Goal: Download file/media

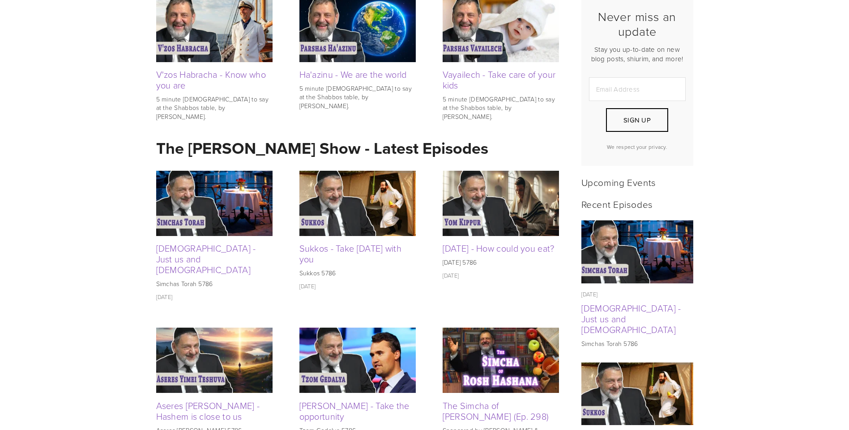
scroll to position [313, 0]
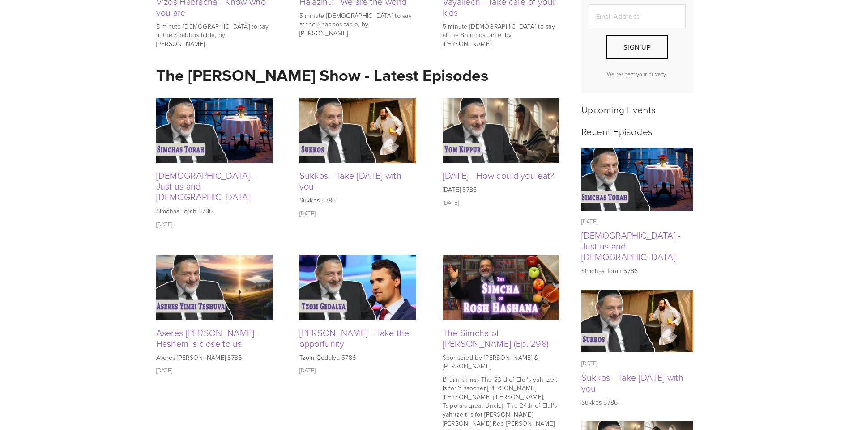
click at [243, 133] on img at bounding box center [214, 130] width 116 height 65
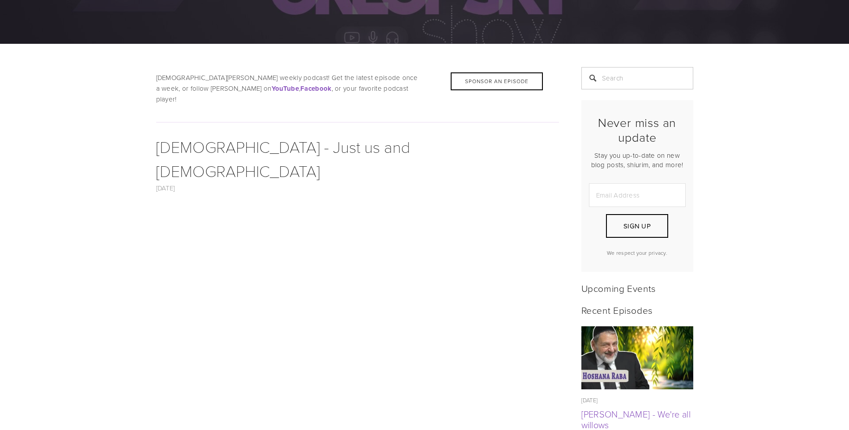
scroll to position [403, 0]
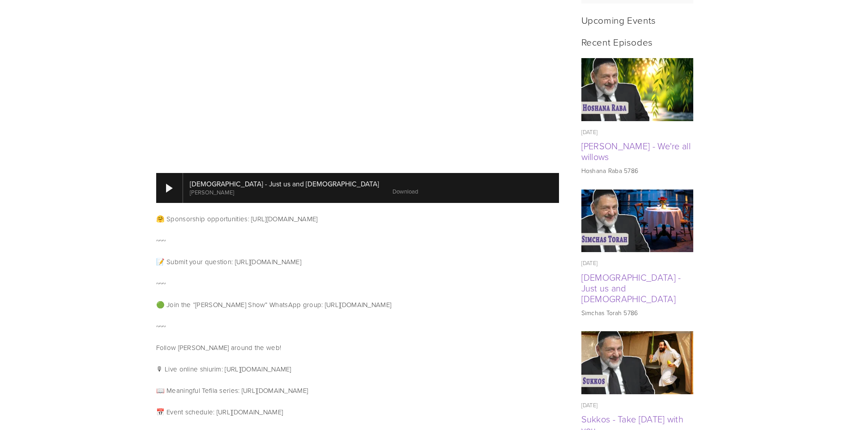
click at [392, 187] on link "Download" at bounding box center [404, 191] width 25 height 8
click at [659, 101] on img at bounding box center [637, 89] width 112 height 63
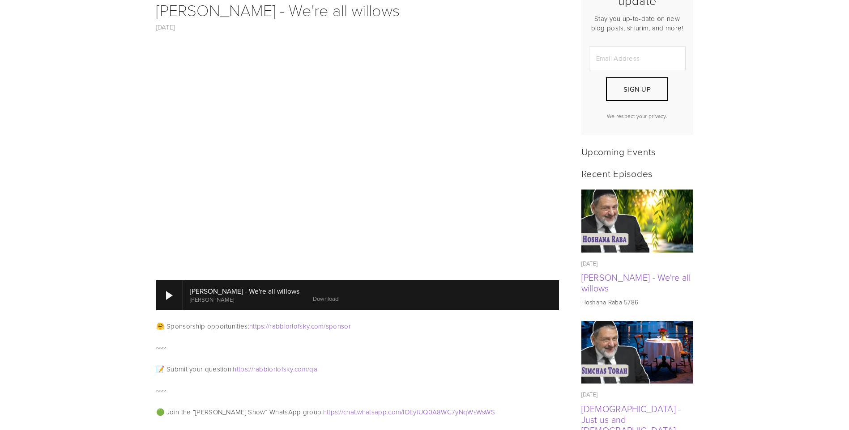
scroll to position [313, 0]
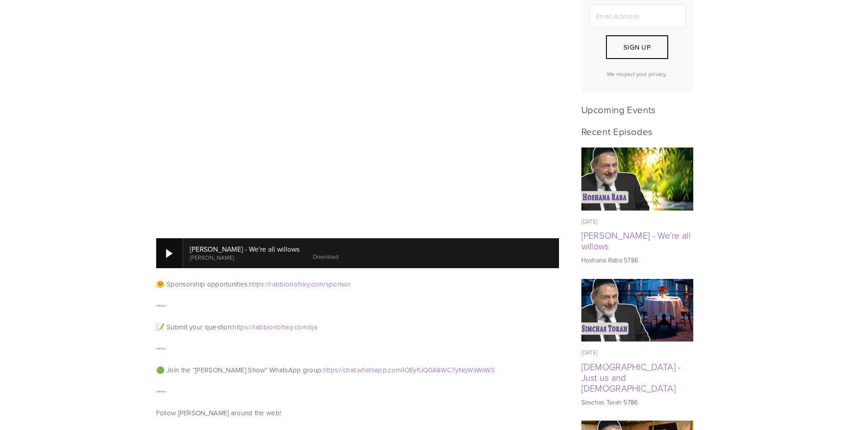
click at [170, 249] on div at bounding box center [169, 253] width 7 height 9
click at [173, 239] on div at bounding box center [169, 253] width 27 height 30
click at [321, 253] on link "Download" at bounding box center [328, 257] width 25 height 8
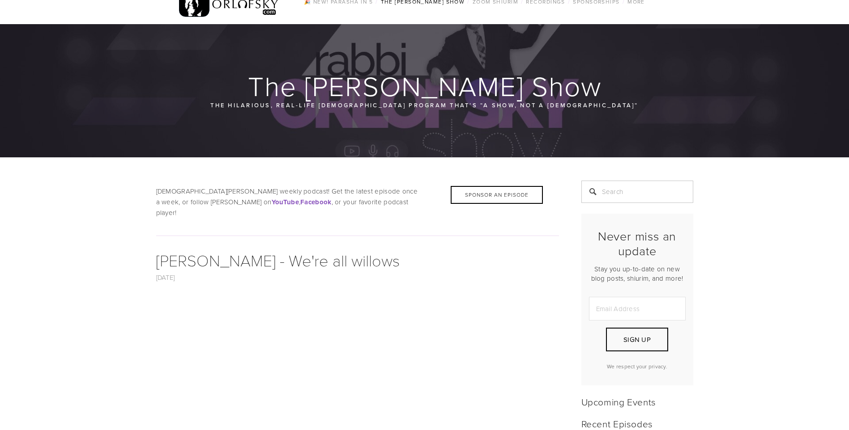
scroll to position [0, 0]
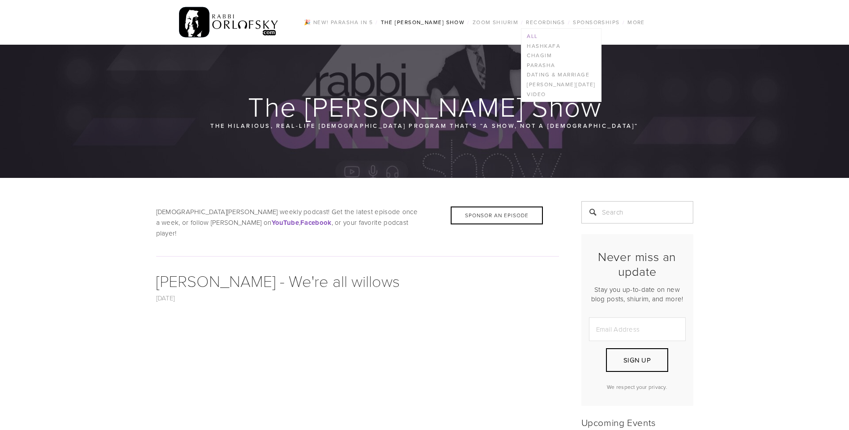
click at [532, 32] on link "All" at bounding box center [560, 36] width 79 height 10
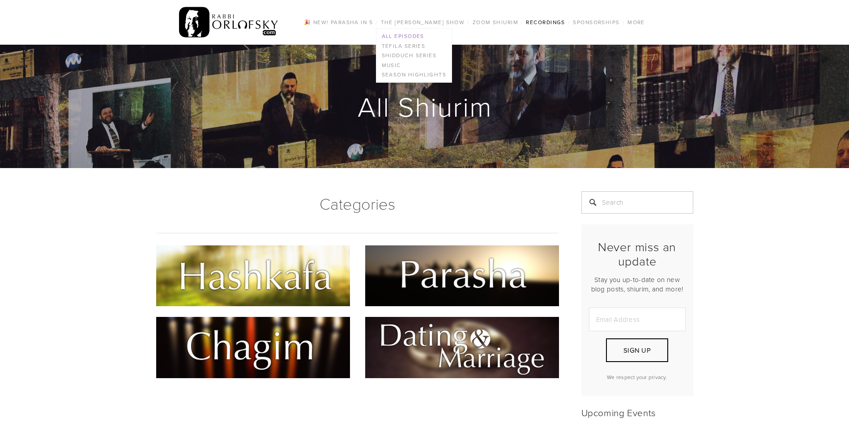
click at [413, 32] on link "All Episodes" at bounding box center [413, 36] width 75 height 10
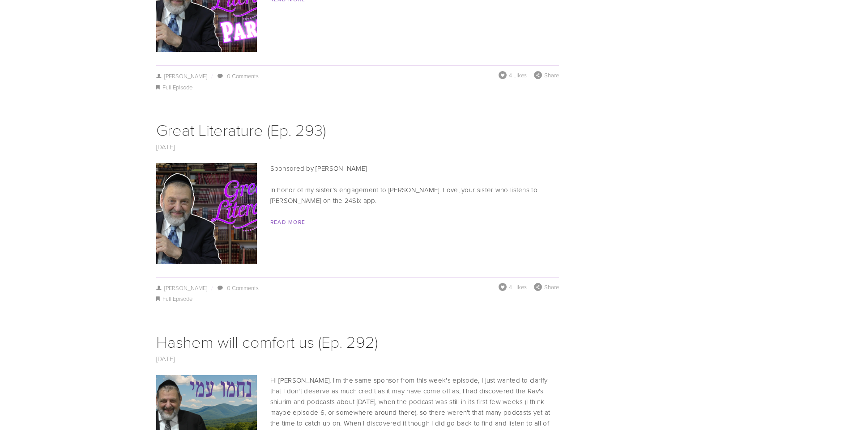
scroll to position [2773, 0]
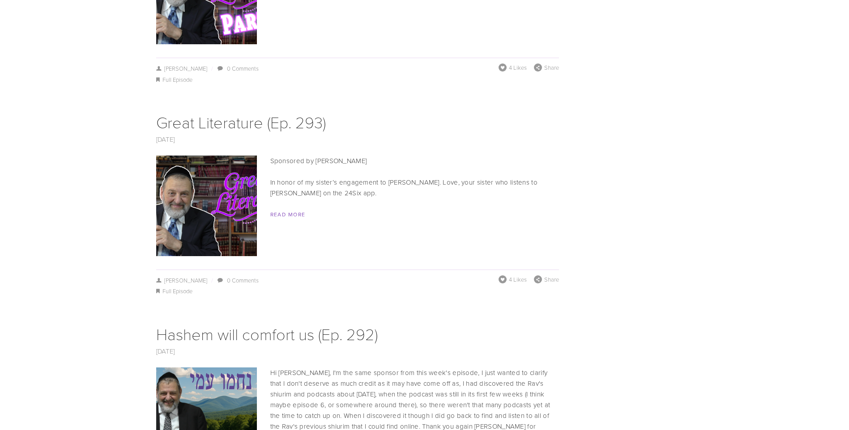
click at [219, 179] on img at bounding box center [206, 206] width 179 height 101
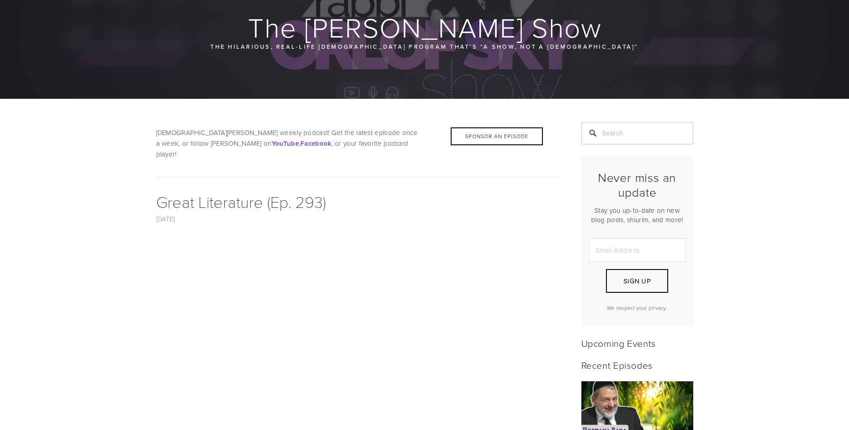
scroll to position [179, 0]
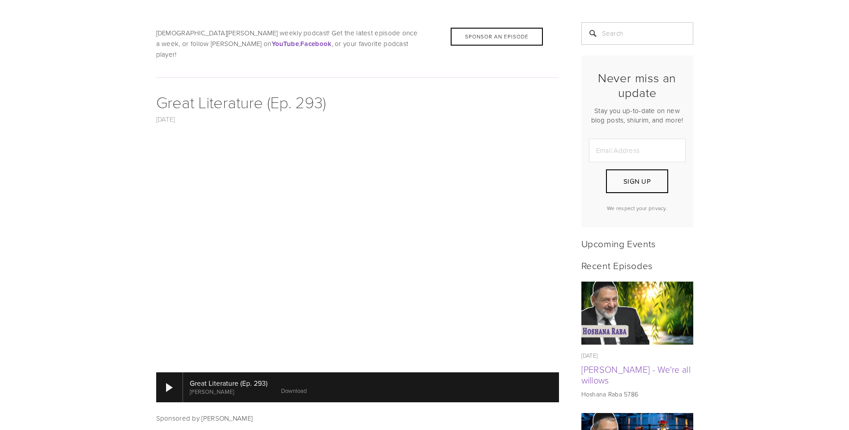
click at [295, 387] on link "Download" at bounding box center [293, 391] width 25 height 8
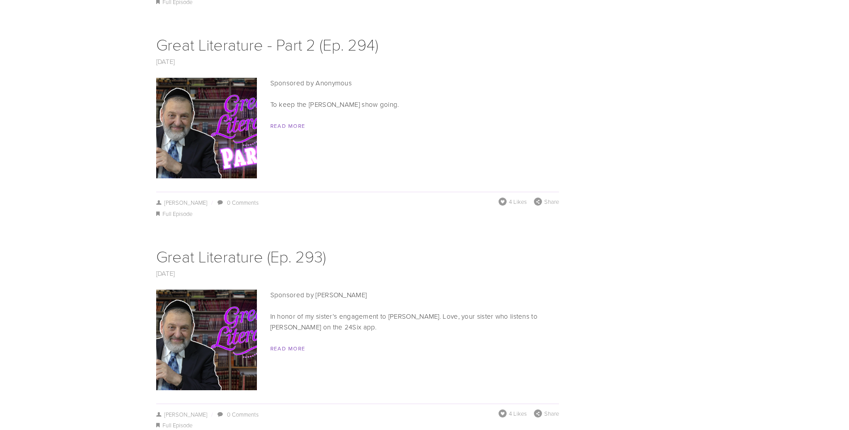
scroll to position [2594, 0]
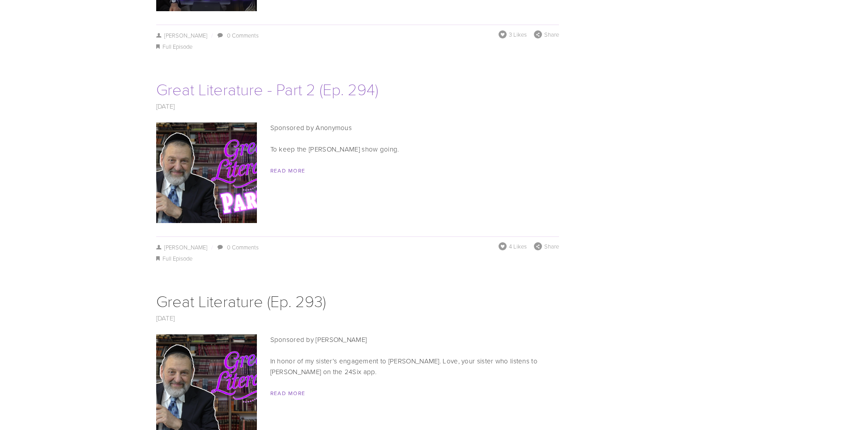
click at [291, 78] on link "Great Literature - Part 2 (Ep. 294)" at bounding box center [267, 89] width 222 height 22
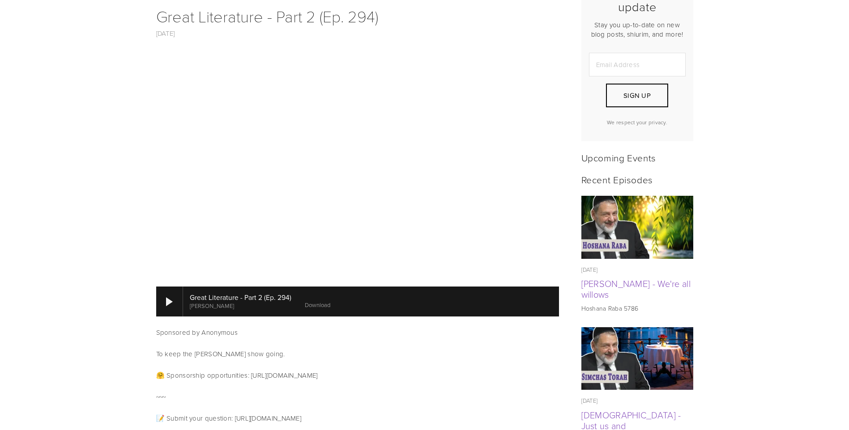
scroll to position [268, 0]
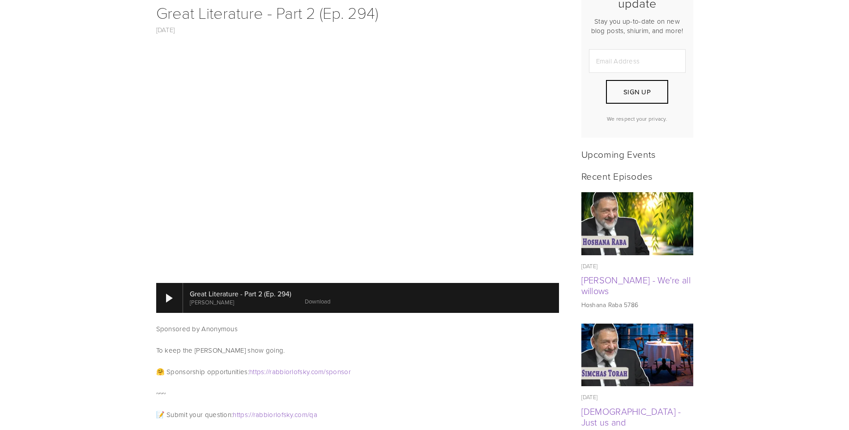
click at [328, 297] on link "Download" at bounding box center [317, 301] width 25 height 8
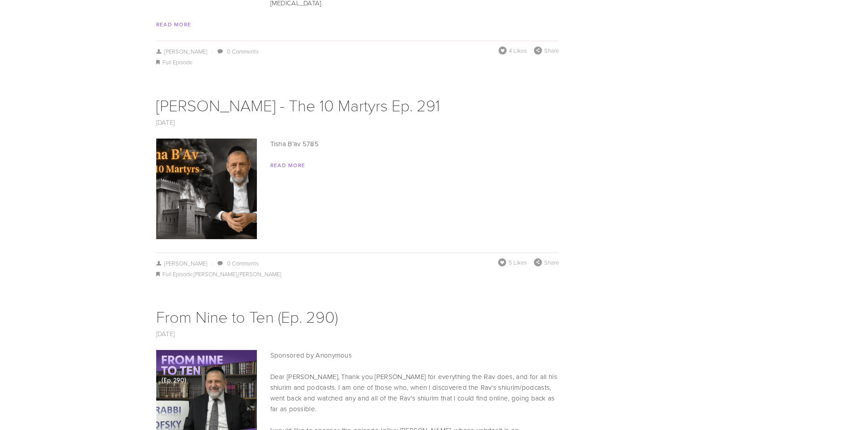
scroll to position [3355, 0]
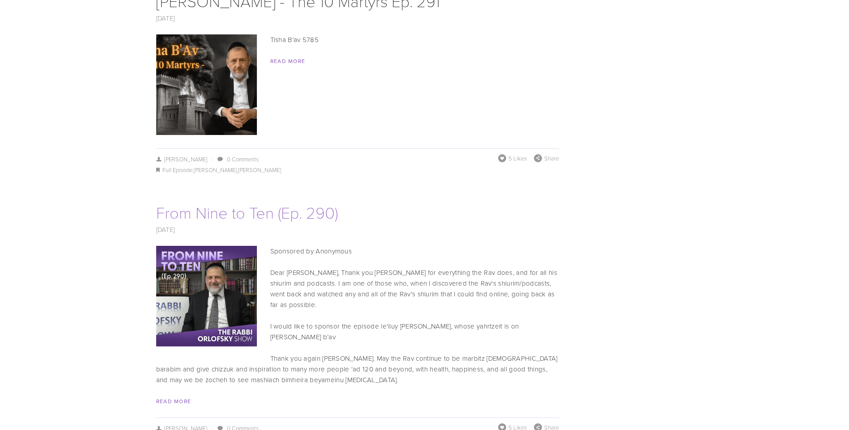
click at [320, 201] on link "From Nine to Ten (Ep. 290)" at bounding box center [247, 212] width 182 height 22
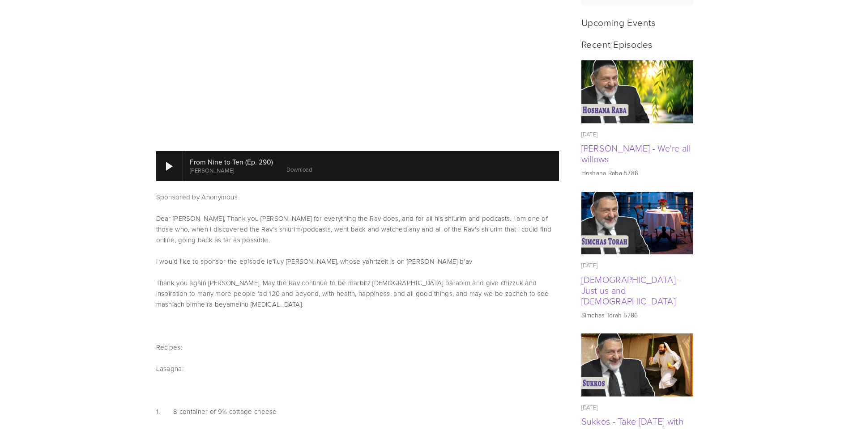
scroll to position [403, 0]
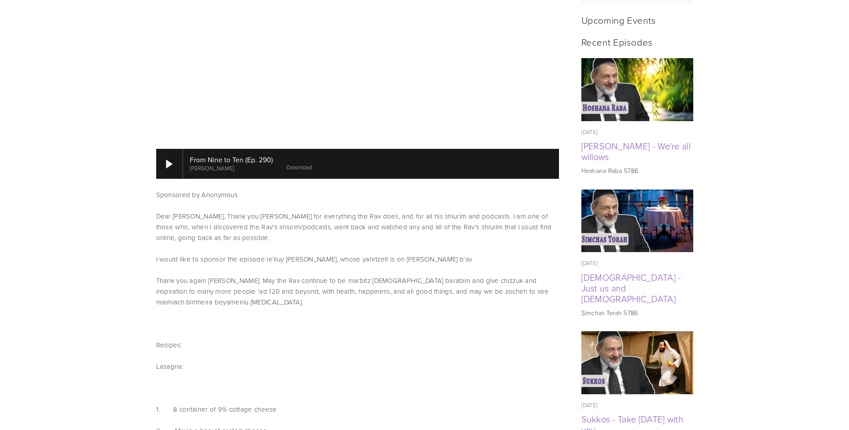
click at [294, 163] on link "Download" at bounding box center [298, 167] width 25 height 8
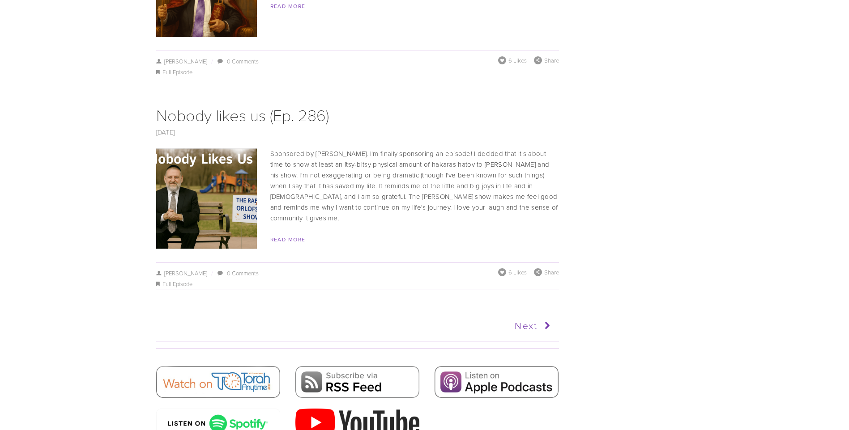
scroll to position [4427, 0]
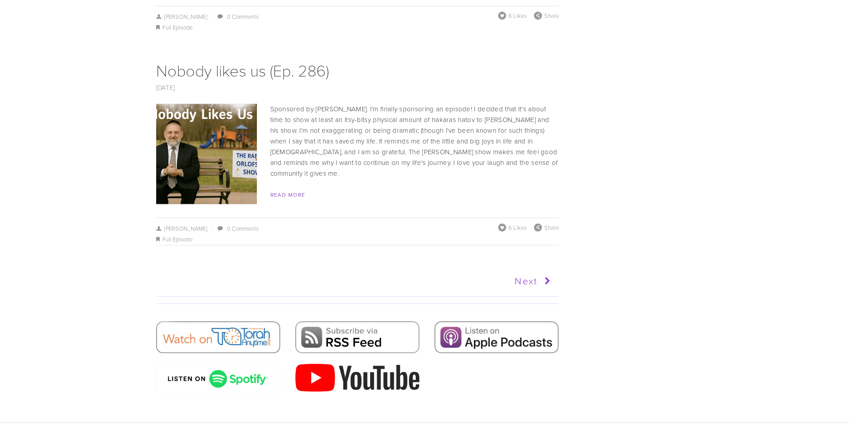
click at [543, 270] on icon at bounding box center [545, 281] width 17 height 22
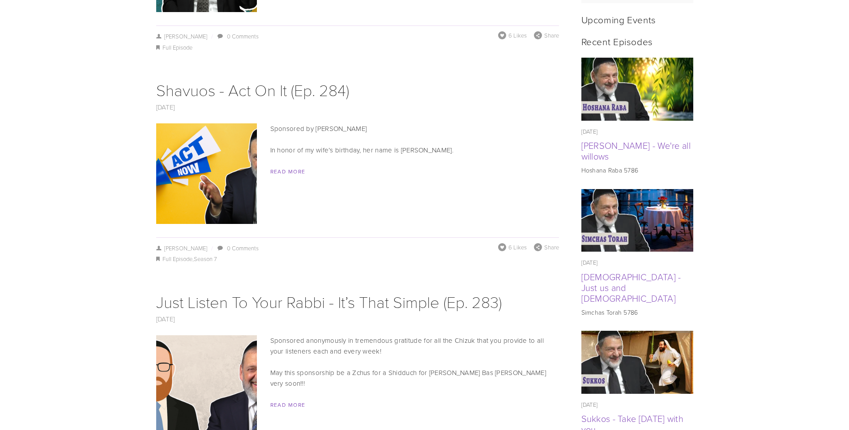
scroll to position [492, 0]
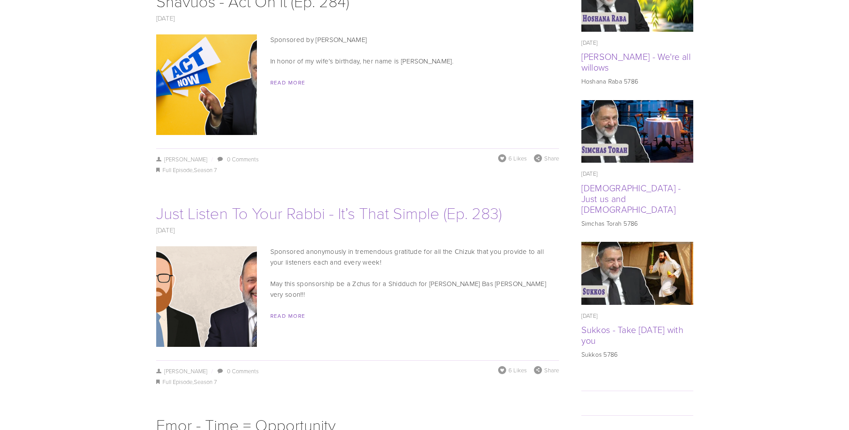
click at [365, 202] on link "Just Listen To Your Rabbi - It’s That Simple (Ep. 283)" at bounding box center [328, 213] width 345 height 22
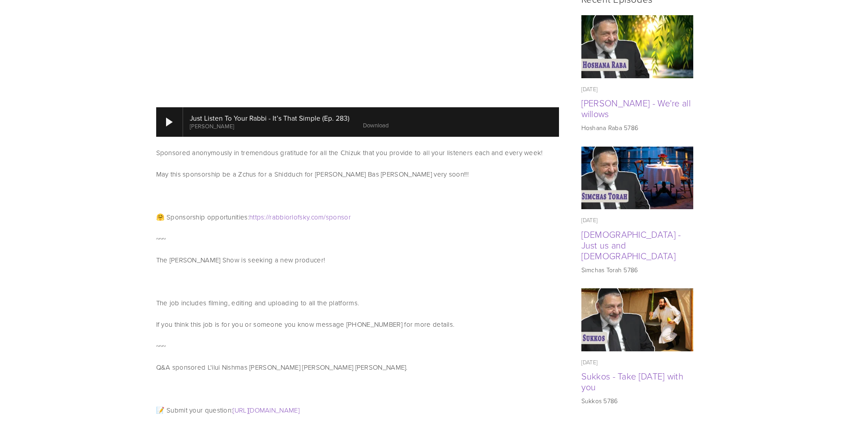
scroll to position [447, 0]
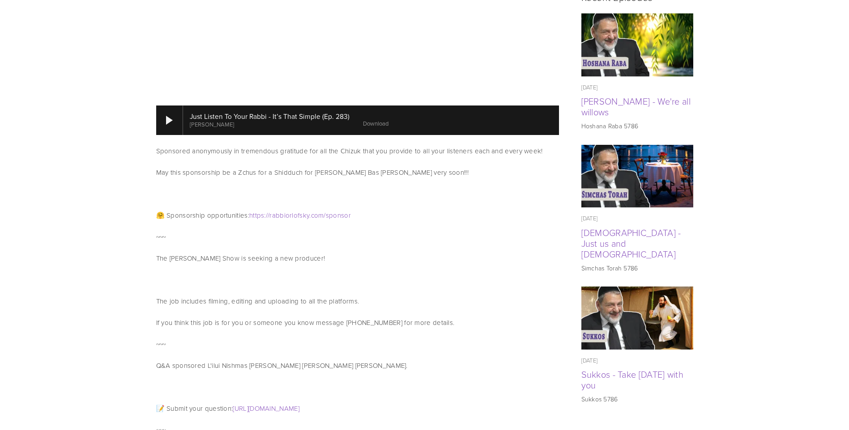
click at [372, 119] on link "Download" at bounding box center [375, 123] width 25 height 8
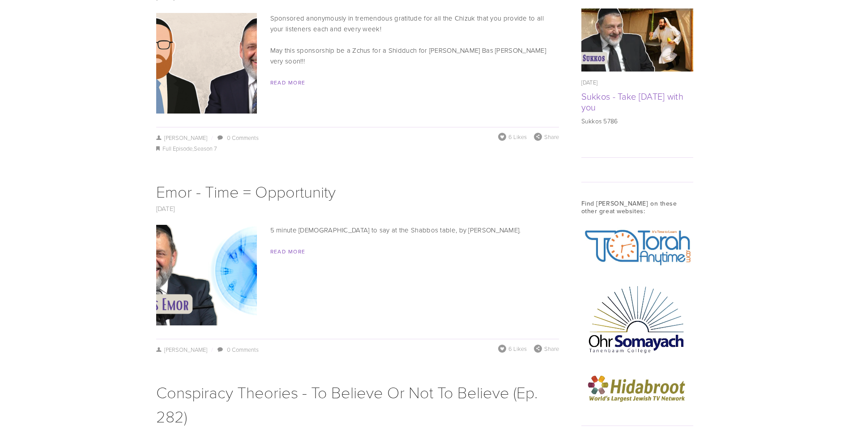
scroll to position [718, 0]
